Goal: Information Seeking & Learning: Understand process/instructions

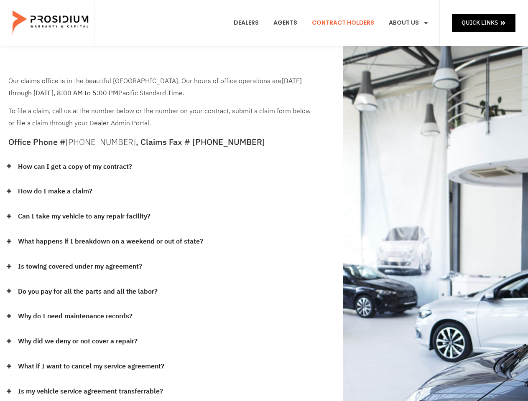
click at [264, 201] on div "How do I make a claim?" at bounding box center [159, 191] width 303 height 25
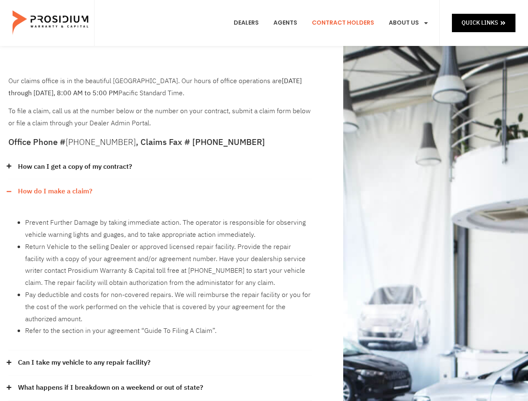
click at [160, 167] on div "How can I get a copy of my contract?" at bounding box center [159, 167] width 303 height 25
click at [74, 167] on link "How can I get a copy of my contract?" at bounding box center [75, 167] width 114 height 12
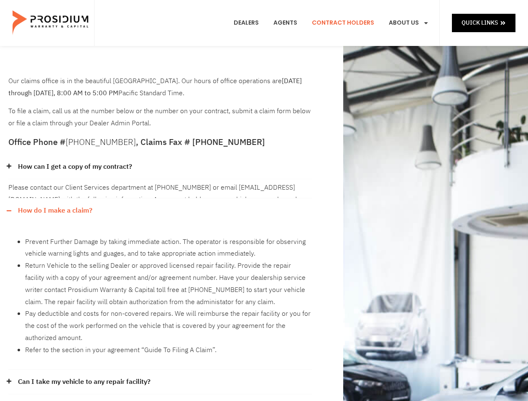
click at [160, 192] on div "Please contact our Client Services department at [PHONE_NUMBER] or email [EMAIL…" at bounding box center [159, 188] width 303 height 19
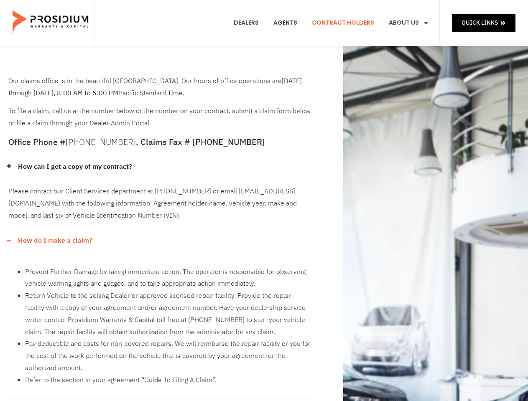
click at [55, 191] on div "Please contact our Client Services department at [PHONE_NUMBER] or email [EMAIL…" at bounding box center [159, 203] width 303 height 49
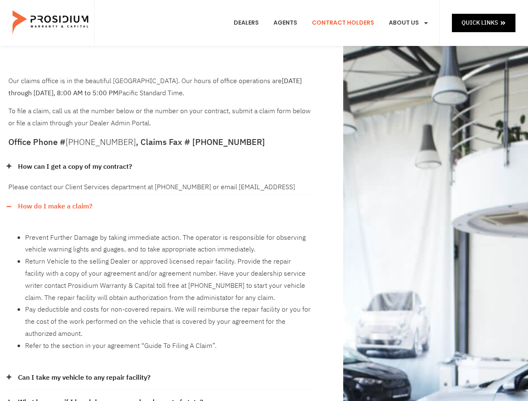
click at [160, 232] on li "Prevent Further Damage by taking immediate action. The operator is responsible …" at bounding box center [168, 244] width 287 height 24
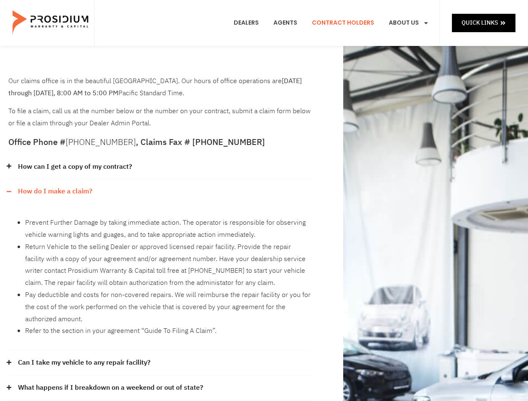
click at [84, 216] on div "Prevent Further Damage by taking immediate action. The operator is responsible …" at bounding box center [159, 277] width 303 height 147
click at [160, 242] on li "Return Vehicle to the selling Dealer or approved licensed repair facility. Prov…" at bounding box center [168, 265] width 287 height 48
click at [109, 241] on li "Return Vehicle to the selling Dealer or approved licensed repair facility. Prov…" at bounding box center [168, 265] width 287 height 48
click at [160, 267] on li "Return Vehicle to the selling Dealer or approved licensed repair facility. Prov…" at bounding box center [168, 265] width 287 height 48
